Goal: Information Seeking & Learning: Check status

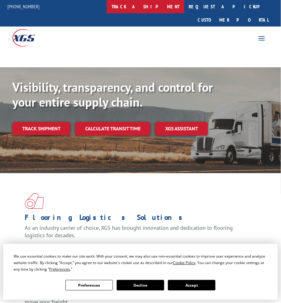
click at [155, 10] on link "track a shipment" at bounding box center [146, 6] width 78 height 13
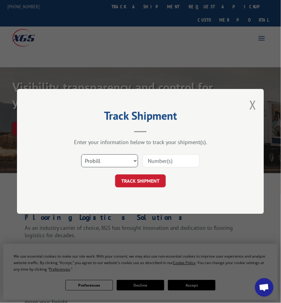
click at [108, 158] on select "Select category... Probill BOL PO" at bounding box center [109, 161] width 57 height 13
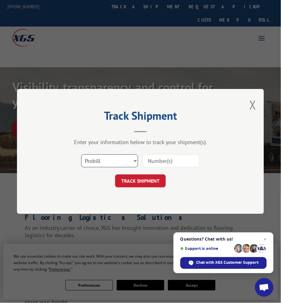
select select "bol"
click at [81, 155] on select "Select category... Probill BOL PO" at bounding box center [109, 161] width 57 height 13
click at [159, 163] on input at bounding box center [171, 161] width 57 height 13
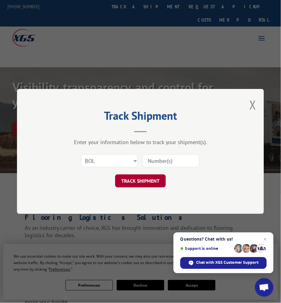
paste input "5433551"
type input "5433551"
click at [148, 180] on button "TRACK SHIPMENT" at bounding box center [140, 181] width 51 height 13
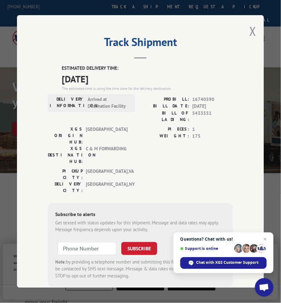
click at [97, 203] on div "Subscribe to alerts Get texted with status updates for this shipment. Message a…" at bounding box center [140, 245] width 185 height 84
click at [181, 16] on div "Track Shipment ESTIMATED DELIVERY TIME: [DATE] The estimated time is using the …" at bounding box center [140, 151] width 247 height 273
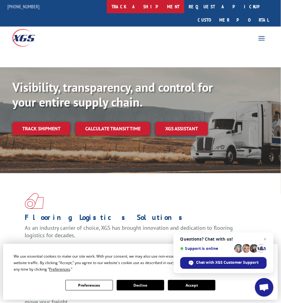
click at [164, 4] on link "track a shipment" at bounding box center [146, 6] width 78 height 13
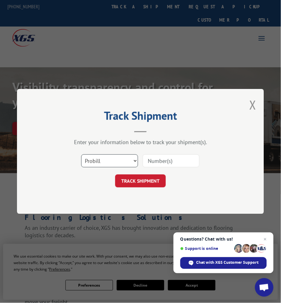
click at [126, 163] on select "Select category... Probill BOL PO" at bounding box center [109, 161] width 57 height 13
select select "bol"
click at [81, 155] on select "Select category... Probill BOL PO" at bounding box center [109, 161] width 57 height 13
click at [160, 158] on input at bounding box center [171, 161] width 57 height 13
paste input "5170485"
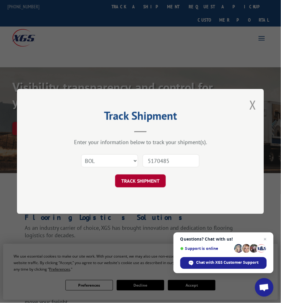
type input "5170485"
click at [144, 179] on button "TRACK SHIPMENT" at bounding box center [140, 181] width 51 height 13
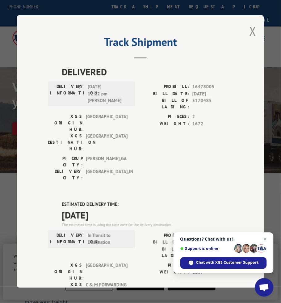
scroll to position [100, 0]
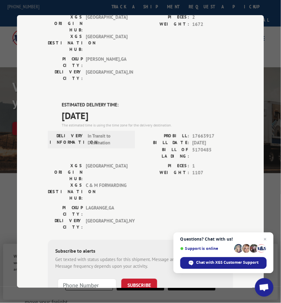
drag, startPoint x: 140, startPoint y: 55, endPoint x: 121, endPoint y: 9, distance: 49.5
click at [131, 42] on div "DELIVERED DELIVERY INFORMATION: [DATE] 12:22 pm [PERSON_NAME] PROBILL: 16478005…" at bounding box center [140, 152] width 185 height 375
